Goal: Check status: Check status

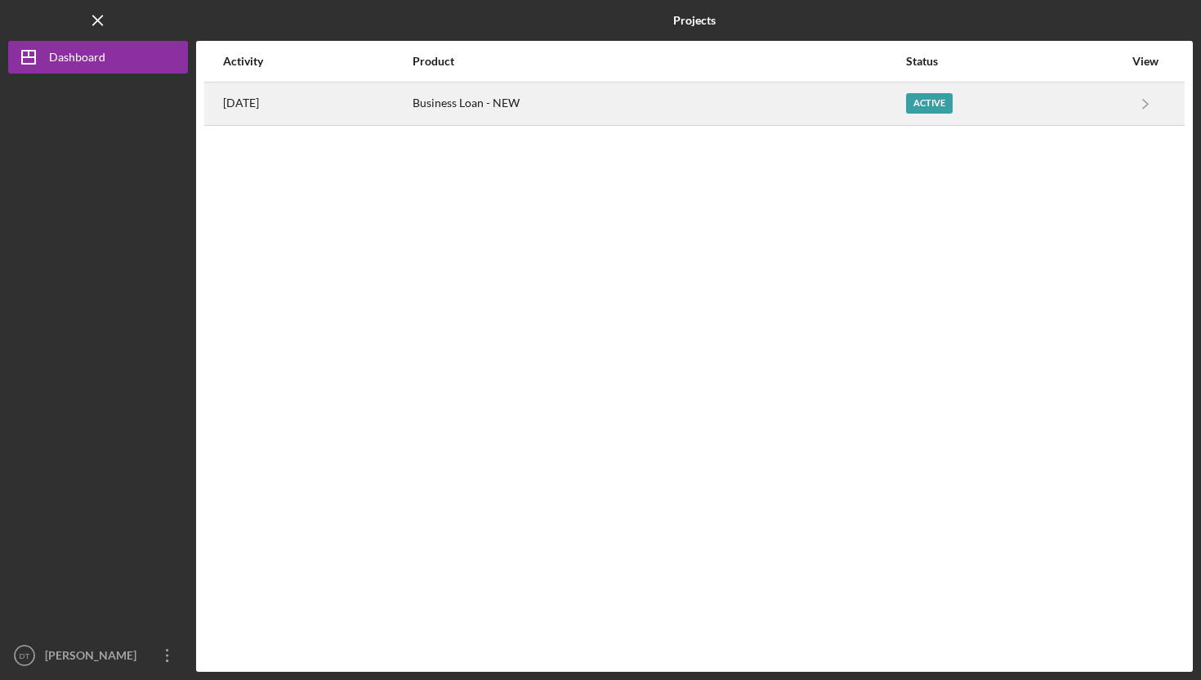
click at [1110, 94] on div "Active" at bounding box center [1014, 103] width 217 height 41
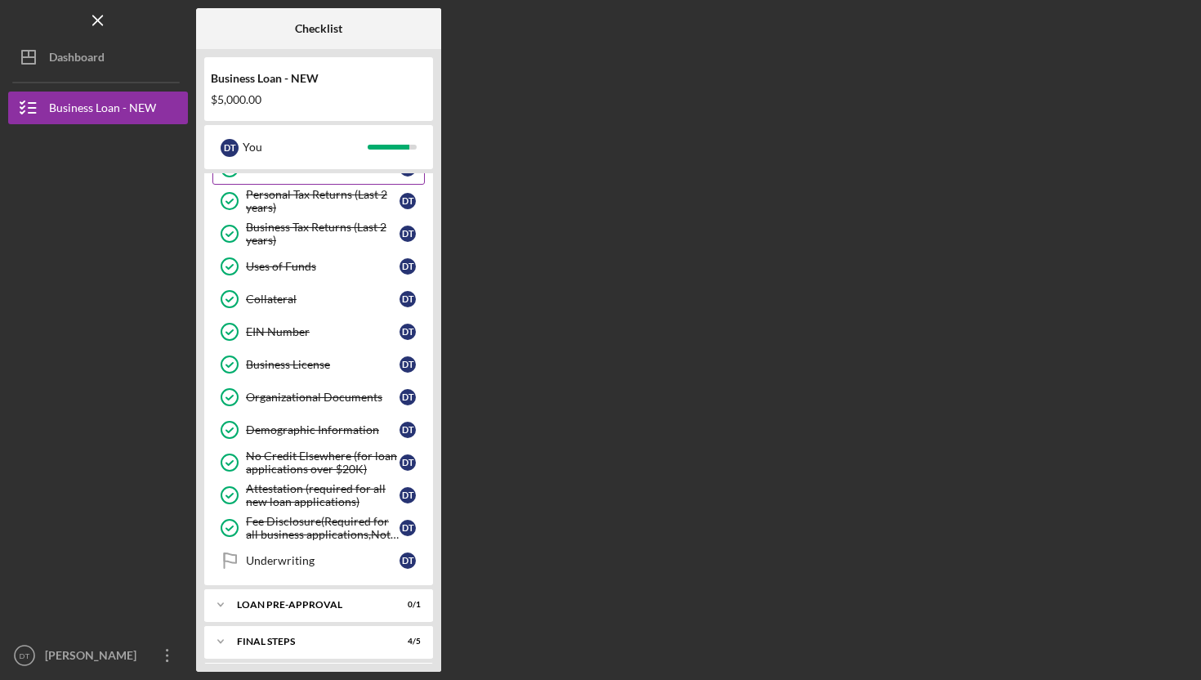
scroll to position [234, 0]
